Goal: Entertainment & Leisure: Consume media (video, audio)

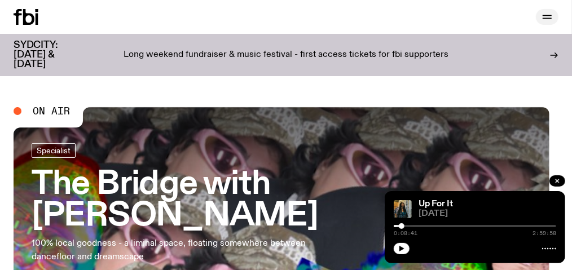
click at [544, 19] on icon "button" at bounding box center [547, 17] width 14 height 14
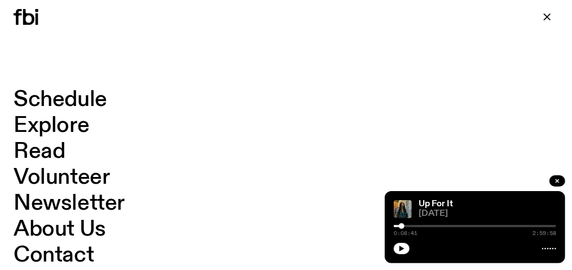
click at [100, 98] on link "Schedule" at bounding box center [61, 99] width 94 height 21
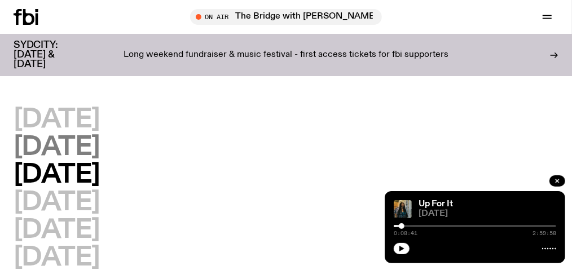
drag, startPoint x: 107, startPoint y: 144, endPoint x: 99, endPoint y: 144, distance: 8.5
click at [100, 144] on h2 "[DATE]" at bounding box center [57, 147] width 86 height 25
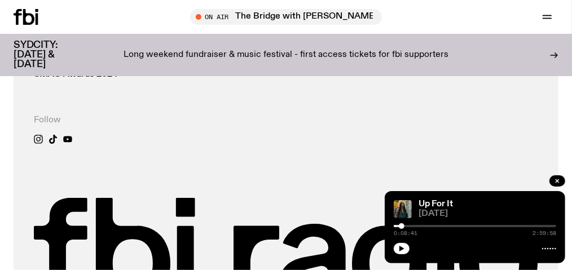
scroll to position [821, 0]
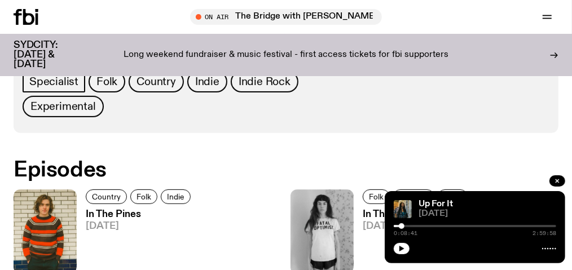
scroll to position [166, 0]
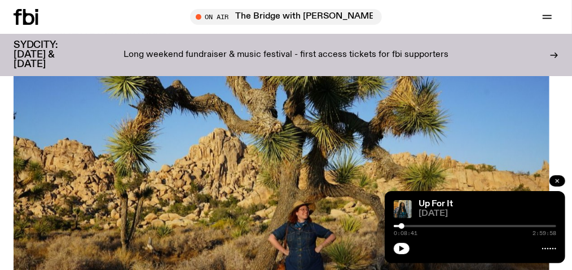
click at [556, 181] on icon "button" at bounding box center [557, 181] width 7 height 7
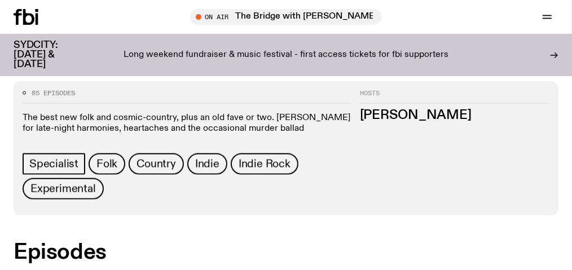
scroll to position [504, 0]
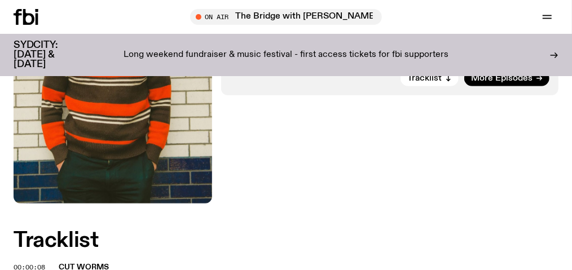
scroll to position [279, 0]
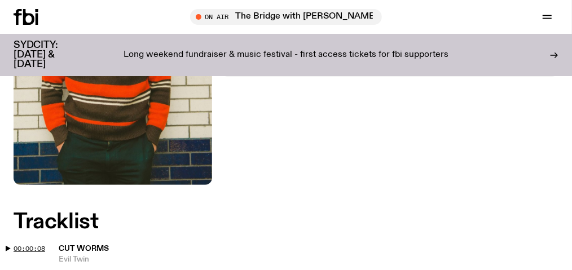
click at [45, 244] on span "00:00:08" at bounding box center [30, 248] width 32 height 9
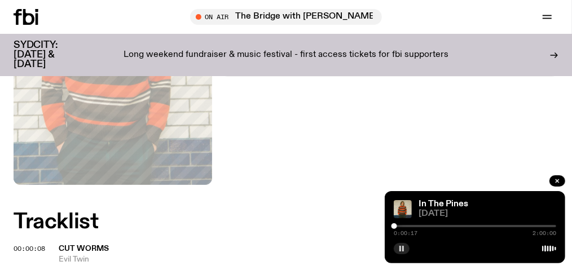
click at [400, 249] on rect "button" at bounding box center [400, 249] width 2 height 6
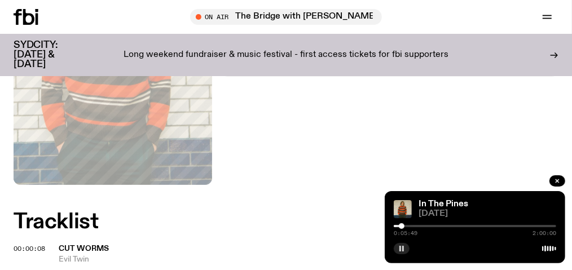
click at [402, 249] on icon "button" at bounding box center [401, 248] width 7 height 7
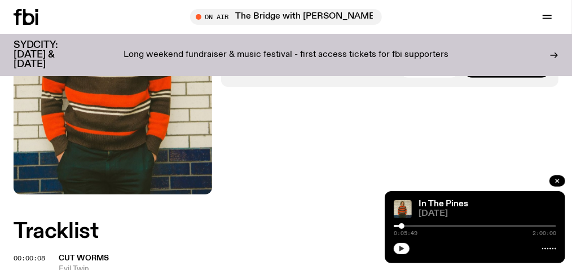
scroll to position [332, 0]
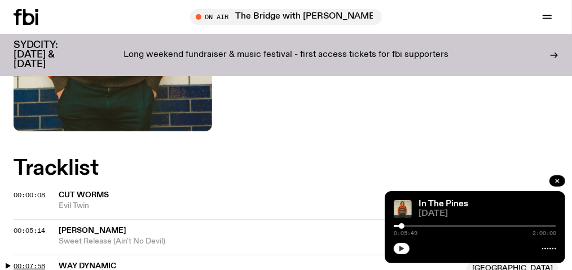
click at [45, 262] on span "00:07:58" at bounding box center [30, 266] width 32 height 9
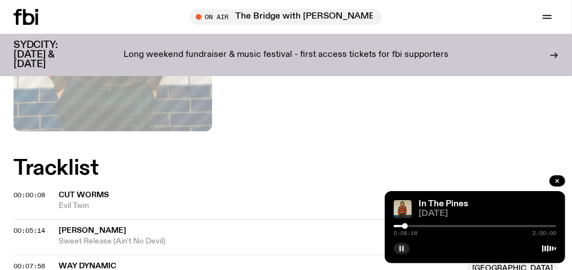
click at [399, 249] on icon "button" at bounding box center [401, 248] width 7 height 7
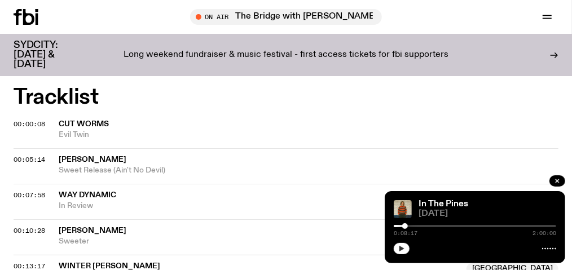
scroll to position [445, 0]
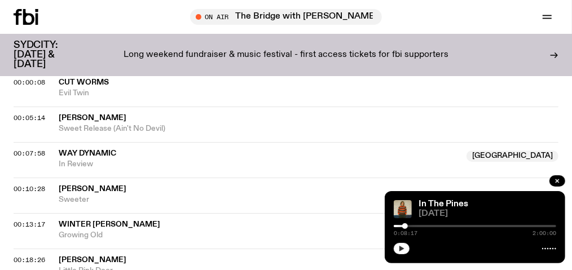
click at [126, 185] on span "[PERSON_NAME]" at bounding box center [93, 189] width 68 height 8
click at [45, 184] on span "00:10:28" at bounding box center [30, 188] width 32 height 9
click at [402, 246] on rect "button" at bounding box center [403, 249] width 2 height 6
click at [45, 220] on span "00:13:17" at bounding box center [30, 224] width 32 height 9
click at [417, 224] on div at bounding box center [417, 226] width 6 height 6
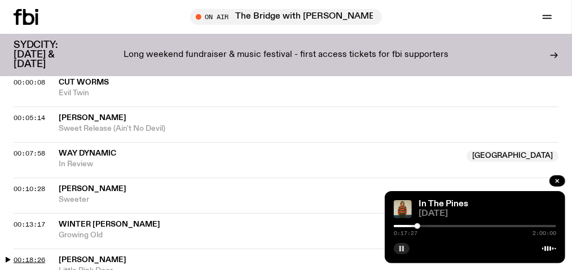
click at [45, 255] on span "00:18:26" at bounding box center [30, 259] width 32 height 9
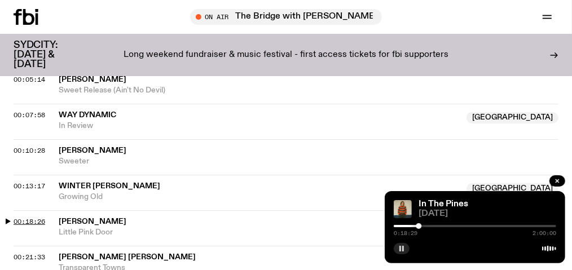
scroll to position [501, 0]
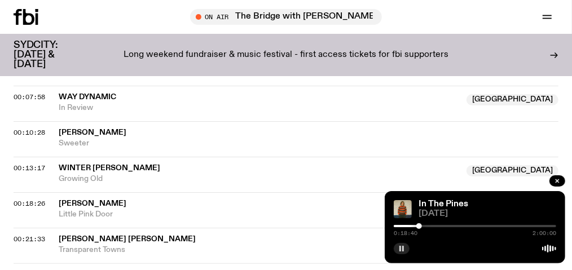
click at [403, 246] on rect "button" at bounding box center [403, 249] width 2 height 6
click at [45, 235] on span "00:21:33" at bounding box center [30, 239] width 32 height 9
click at [403, 248] on rect "button" at bounding box center [403, 249] width 2 height 6
click at [45, 270] on span "00:25:24" at bounding box center [30, 274] width 32 height 9
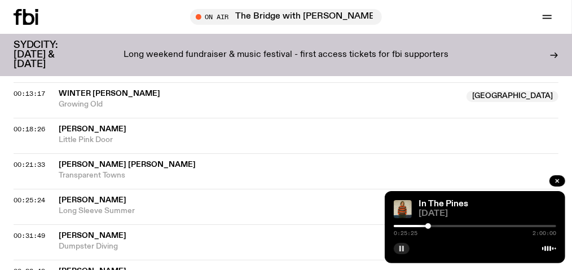
scroll to position [558, 0]
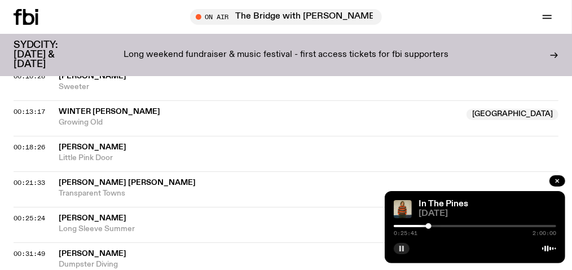
click at [399, 248] on icon "button" at bounding box center [401, 248] width 7 height 7
click at [45, 249] on span "00:31:49" at bounding box center [30, 253] width 32 height 9
click at [400, 248] on rect "button" at bounding box center [400, 249] width 2 height 6
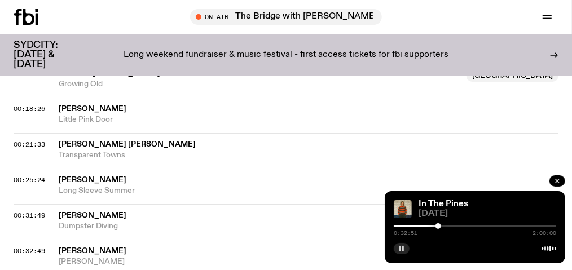
scroll to position [614, 0]
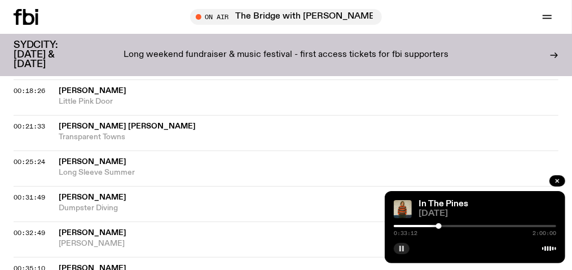
click at [402, 246] on icon "button" at bounding box center [401, 248] width 7 height 7
click at [45, 264] on span "00:35:10" at bounding box center [30, 268] width 32 height 9
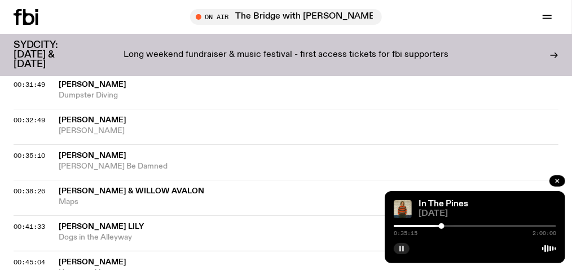
scroll to position [671, 0]
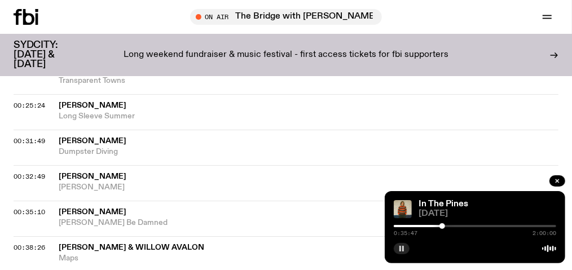
click at [399, 248] on icon "button" at bounding box center [401, 248] width 7 height 7
click at [45, 243] on span "00:38:26" at bounding box center [30, 247] width 32 height 9
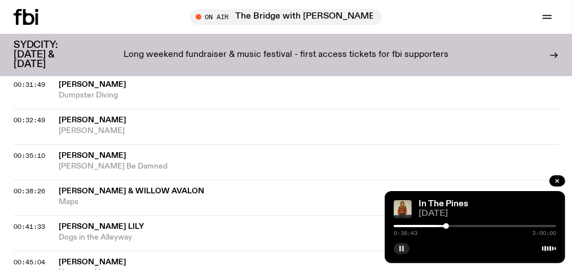
click at [399, 248] on icon "button" at bounding box center [401, 248] width 7 height 7
click at [45, 222] on span "00:41:33" at bounding box center [30, 226] width 32 height 9
click at [400, 248] on rect "button" at bounding box center [400, 249] width 2 height 6
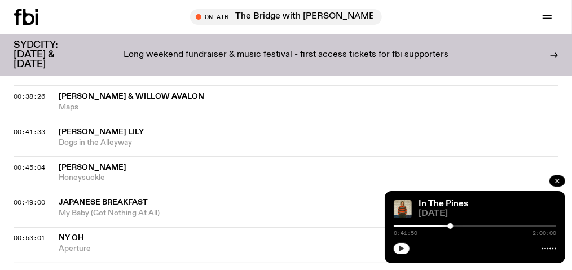
scroll to position [840, 0]
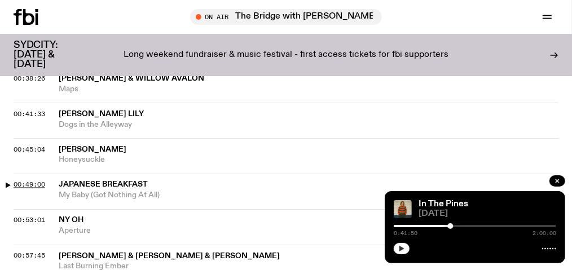
click at [45, 180] on span "00:49:00" at bounding box center [30, 184] width 32 height 9
click at [403, 248] on rect "button" at bounding box center [403, 249] width 2 height 6
click at [45, 216] on span "00:53:01" at bounding box center [30, 220] width 32 height 9
click at [399, 247] on icon "button" at bounding box center [401, 248] width 7 height 7
click at [280, 253] on span "[PERSON_NAME] & [PERSON_NAME] & [PERSON_NAME]" at bounding box center [169, 257] width 221 height 8
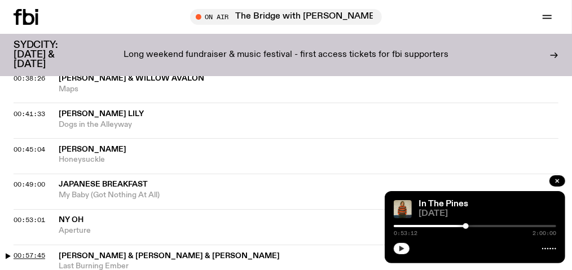
click at [45, 252] on span "00:57:45" at bounding box center [30, 256] width 32 height 9
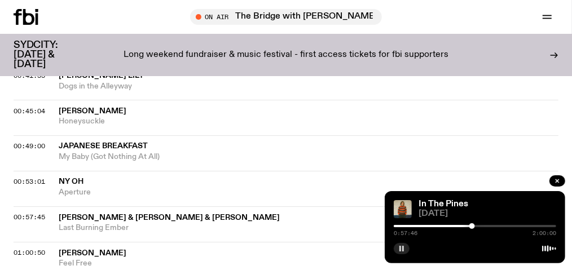
scroll to position [896, 0]
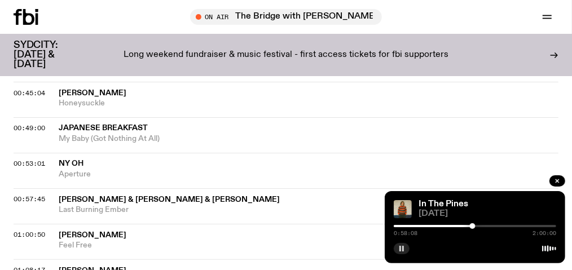
click at [402, 249] on icon "button" at bounding box center [401, 248] width 7 height 7
click at [45, 231] on span "01:00:50" at bounding box center [30, 235] width 32 height 9
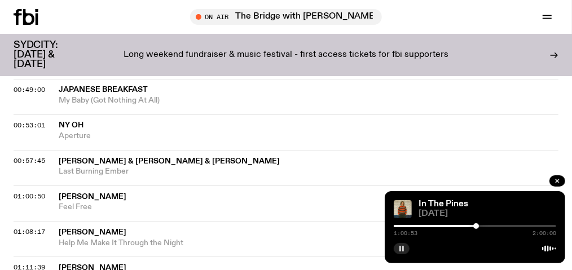
scroll to position [953, 0]
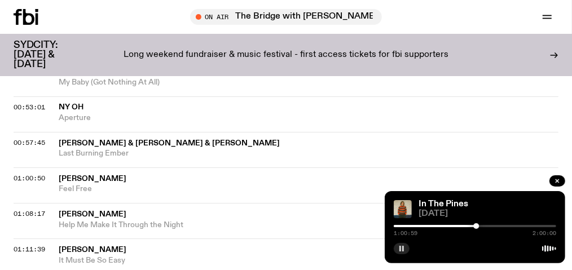
click at [399, 248] on icon "button" at bounding box center [401, 248] width 7 height 7
click at [45, 210] on span "01:08:17" at bounding box center [30, 214] width 32 height 9
click at [400, 248] on rect "button" at bounding box center [400, 249] width 2 height 6
click at [45, 245] on span "01:11:39" at bounding box center [30, 249] width 32 height 9
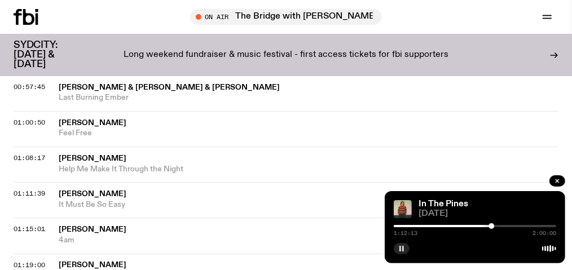
click at [402, 249] on icon "button" at bounding box center [401, 248] width 7 height 7
click at [45, 224] on span "01:15:01" at bounding box center [30, 228] width 32 height 9
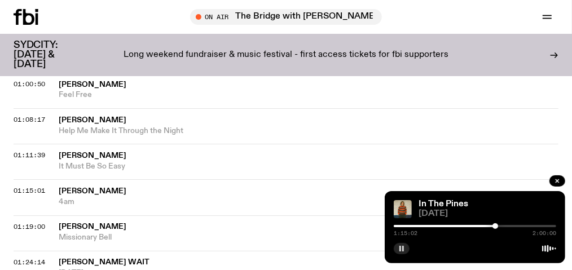
scroll to position [1065, 0]
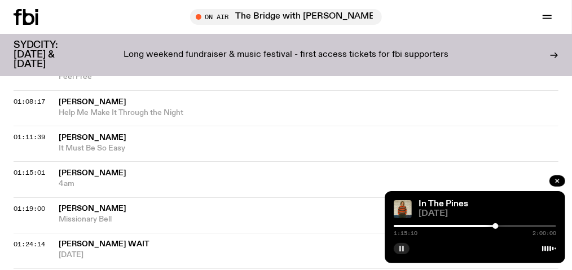
click at [401, 249] on icon "button" at bounding box center [401, 248] width 7 height 7
click at [45, 240] on span "01:24:14" at bounding box center [30, 244] width 32 height 9
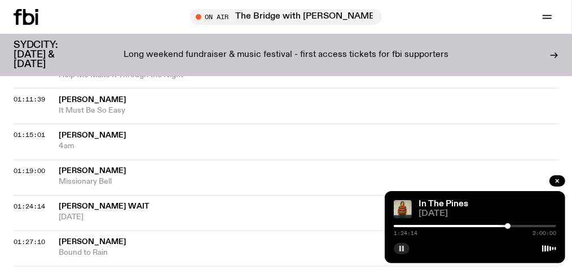
scroll to position [1122, 0]
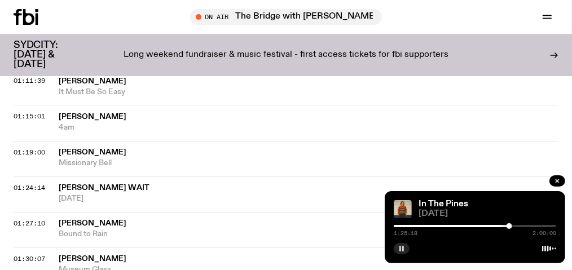
click at [403, 248] on rect "button" at bounding box center [403, 249] width 2 height 6
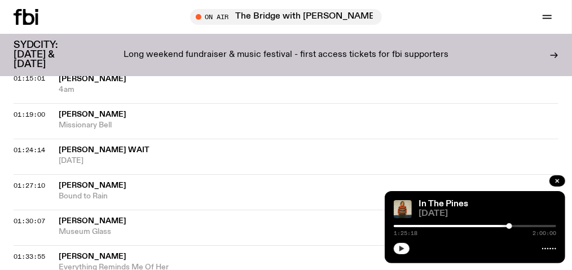
scroll to position [1178, 0]
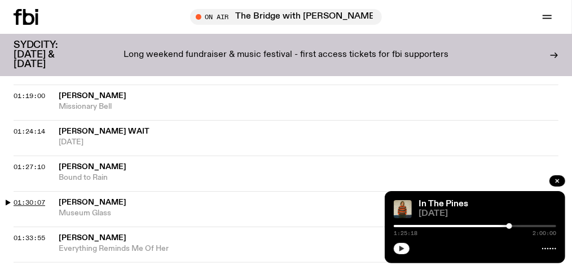
click at [45, 198] on span "01:30:07" at bounding box center [30, 202] width 32 height 9
click at [402, 248] on icon "button" at bounding box center [401, 248] width 7 height 7
click at [45, 233] on span "01:33:55" at bounding box center [30, 237] width 32 height 9
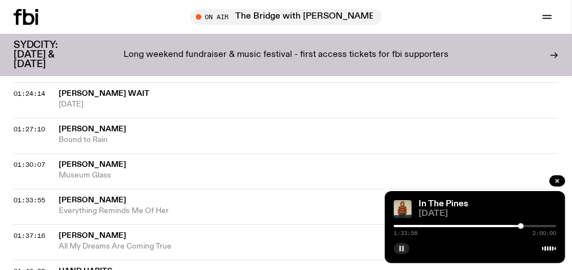
scroll to position [1235, 0]
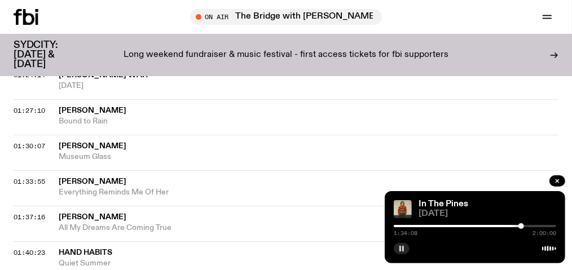
click at [401, 249] on icon "button" at bounding box center [401, 248] width 7 height 7
click at [45, 213] on span "01:37:16" at bounding box center [30, 217] width 32 height 9
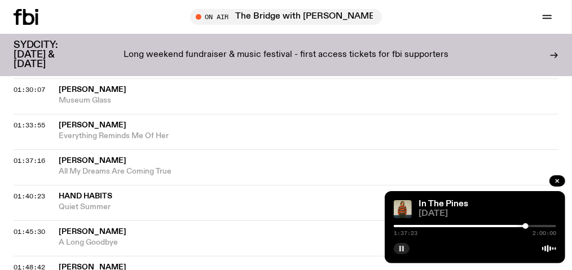
click at [398, 246] on icon "button" at bounding box center [401, 248] width 7 height 7
click at [311, 221] on div "01:40:23 Hand Habits Quiet Summer" at bounding box center [286, 239] width 545 height 36
click at [45, 192] on span "01:40:23" at bounding box center [30, 196] width 32 height 9
click at [402, 248] on rect "button" at bounding box center [403, 249] width 2 height 6
click at [45, 227] on span "01:45:30" at bounding box center [30, 231] width 32 height 9
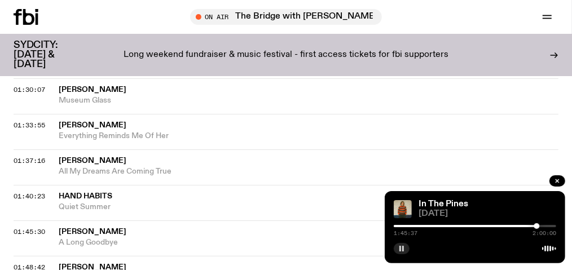
click at [402, 246] on icon "button" at bounding box center [401, 248] width 7 height 7
click at [45, 263] on span "01:48:42" at bounding box center [30, 267] width 32 height 9
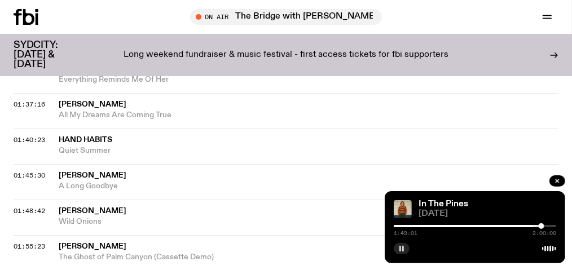
click at [400, 245] on button "button" at bounding box center [402, 248] width 16 height 11
click at [557, 178] on icon "button" at bounding box center [557, 181] width 7 height 7
